Goal: Check status: Check status

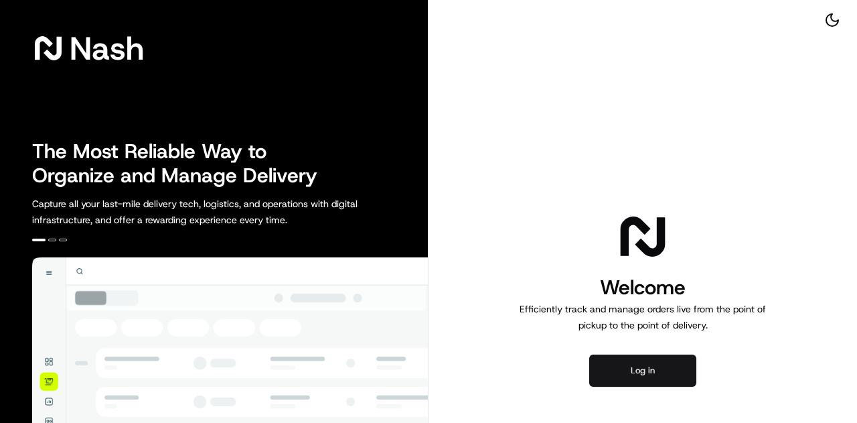
click at [648, 378] on button "Log in" at bounding box center [642, 370] width 107 height 32
